Goal: Information Seeking & Learning: Understand process/instructions

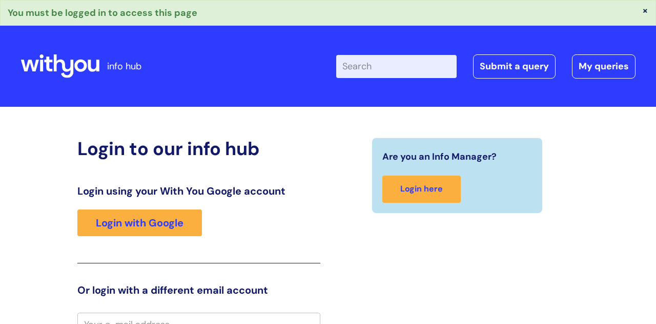
scroll to position [11, 0]
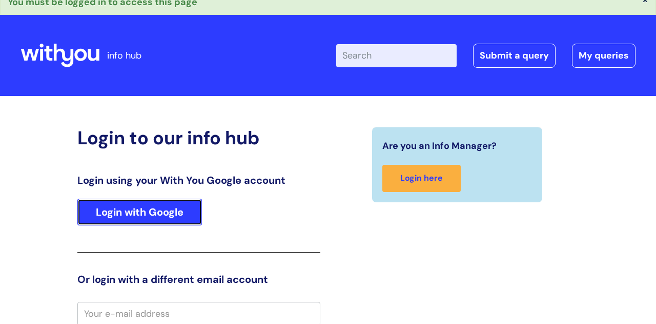
click at [152, 214] on link "Login with Google" at bounding box center [139, 211] width 125 height 27
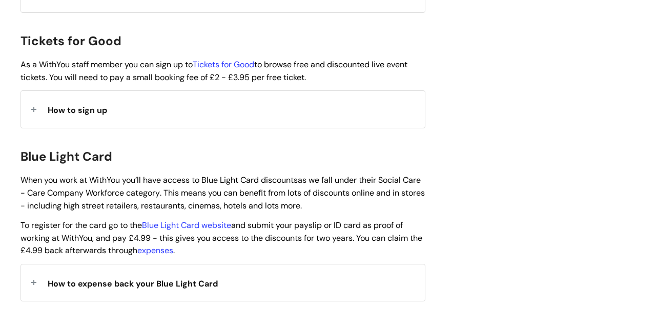
scroll to position [974, 0]
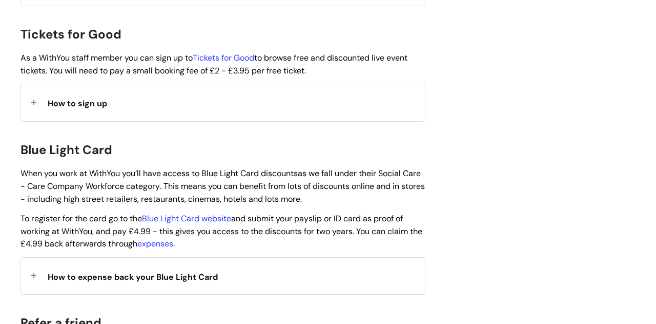
click at [156, 271] on span "How to expense back your Blue Light Card" at bounding box center [133, 276] width 170 height 11
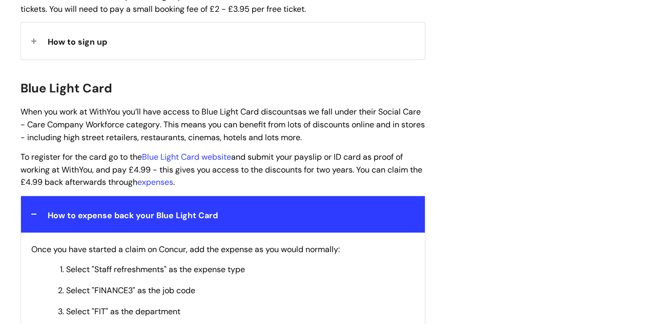
scroll to position [1035, 0]
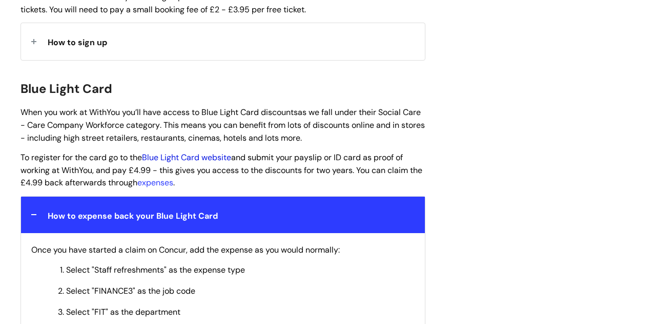
click at [212, 152] on link "Blue Light Card website" at bounding box center [186, 157] width 89 height 11
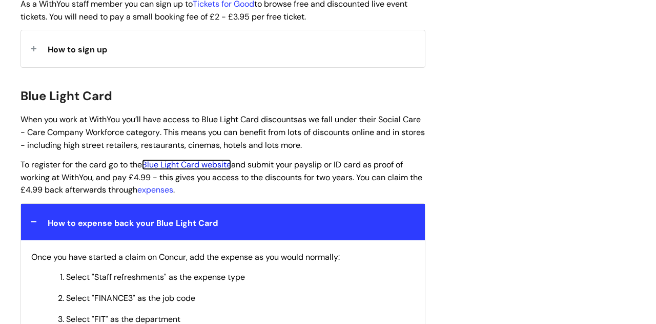
scroll to position [1016, 0]
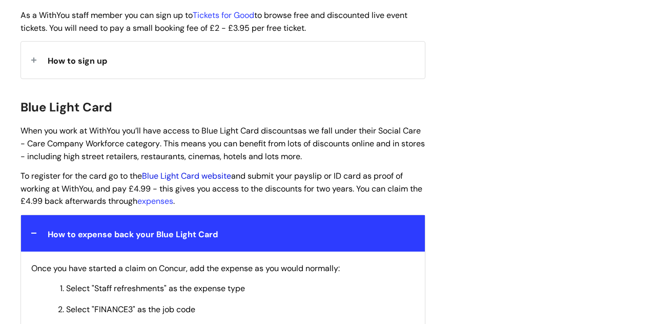
click at [188, 170] on link "Blue Light Card website" at bounding box center [186, 175] width 89 height 11
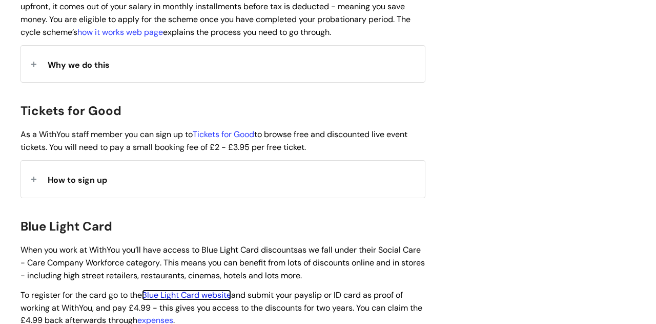
scroll to position [889, 0]
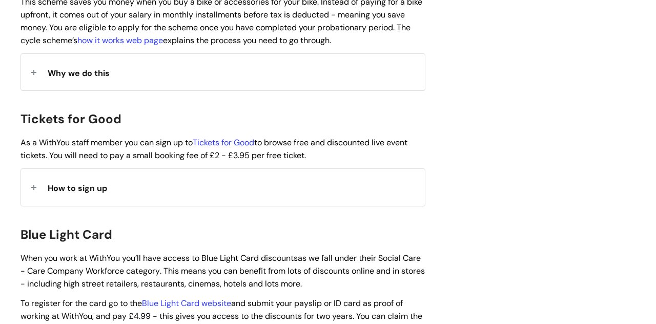
click at [80, 183] on span "How to sign up" at bounding box center [77, 188] width 59 height 11
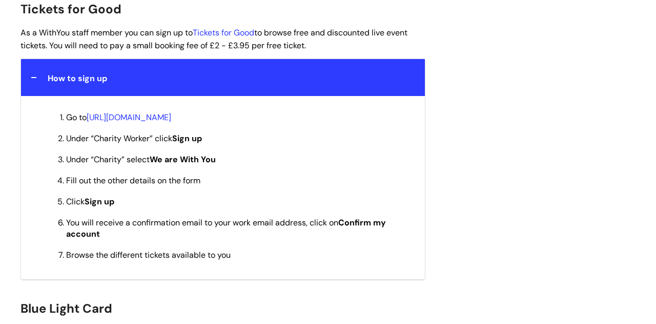
scroll to position [999, 0]
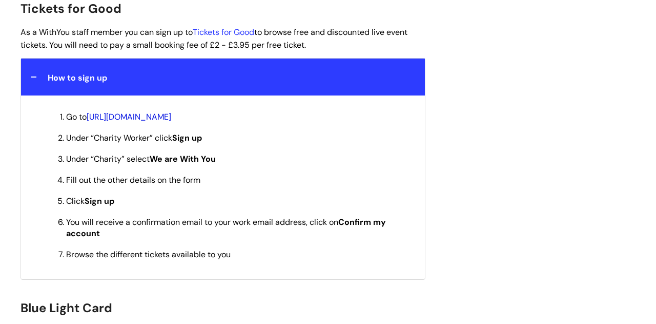
click at [171, 111] on link "[URL][DOMAIN_NAME]" at bounding box center [129, 116] width 85 height 11
